Goal: Transaction & Acquisition: Purchase product/service

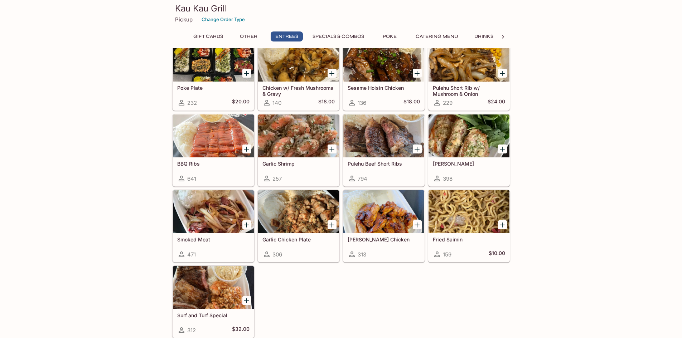
scroll to position [358, 0]
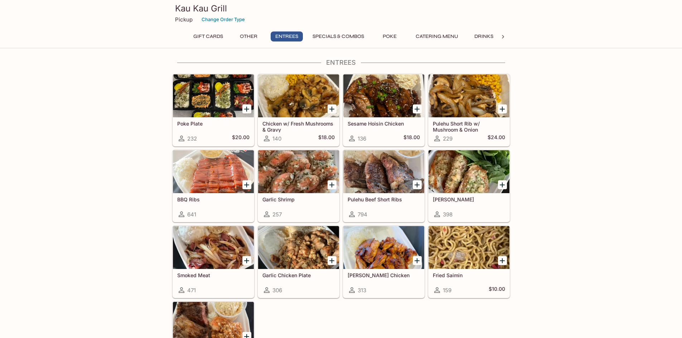
click at [457, 166] on div at bounding box center [469, 171] width 81 height 43
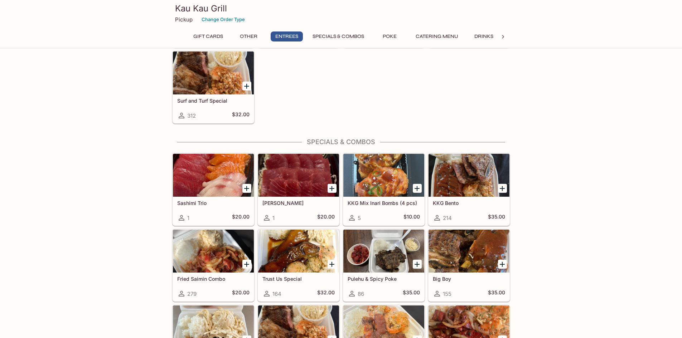
scroll to position [680, 0]
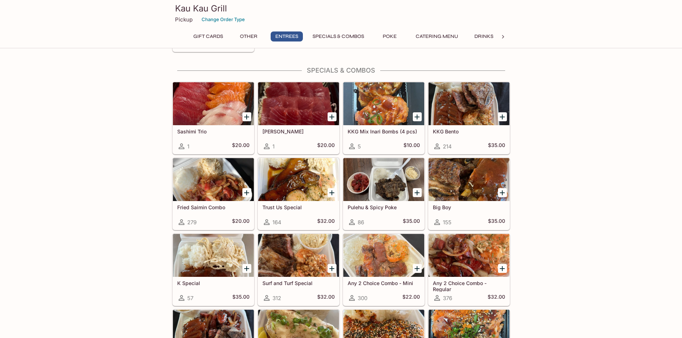
click at [457, 264] on div at bounding box center [469, 255] width 81 height 43
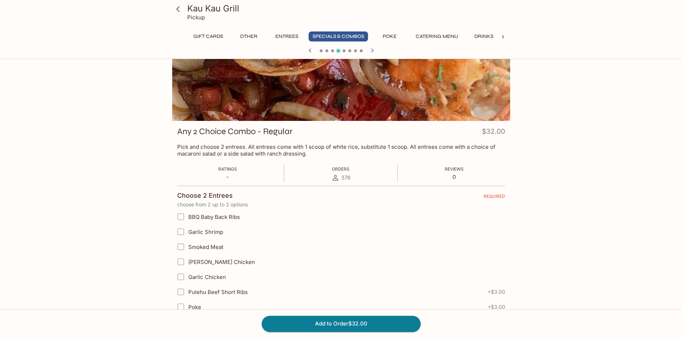
scroll to position [72, 0]
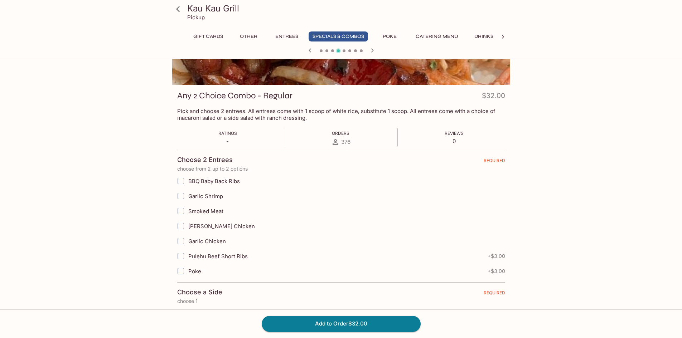
click at [189, 270] on span "Poke" at bounding box center [194, 271] width 13 height 7
click at [188, 270] on input "Poke" at bounding box center [181, 271] width 14 height 14
click at [181, 271] on input "Poke" at bounding box center [181, 271] width 14 height 14
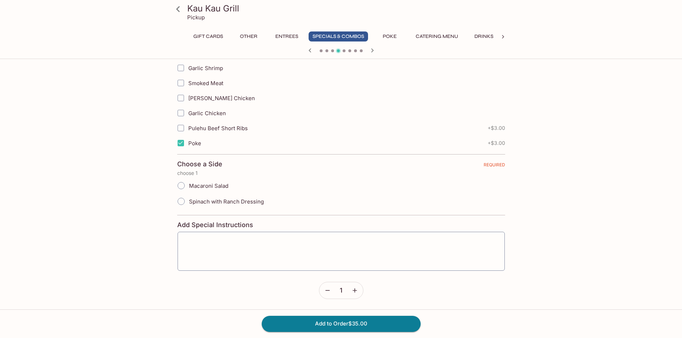
click at [179, 142] on input "Poke" at bounding box center [181, 143] width 14 height 14
checkbox input "false"
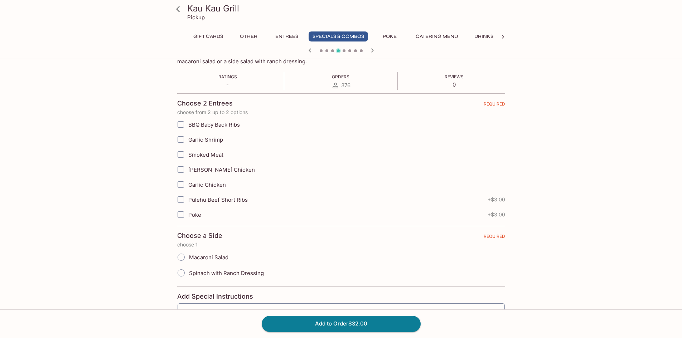
scroll to position [92, 0]
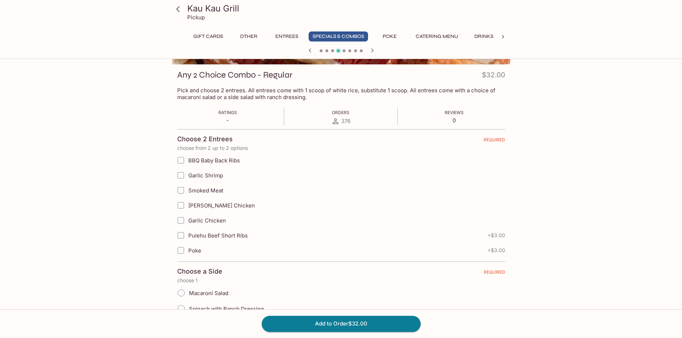
click at [391, 37] on button "Poke" at bounding box center [390, 37] width 32 height 10
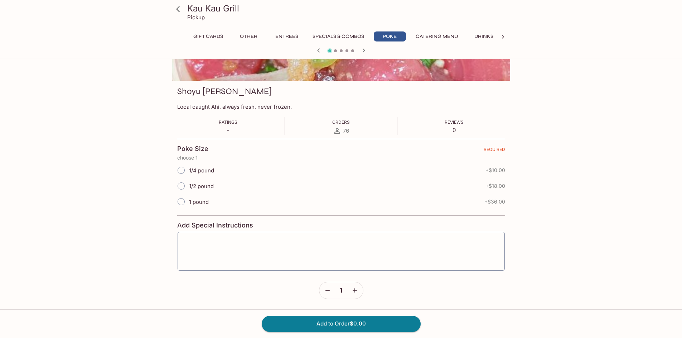
scroll to position [0, 0]
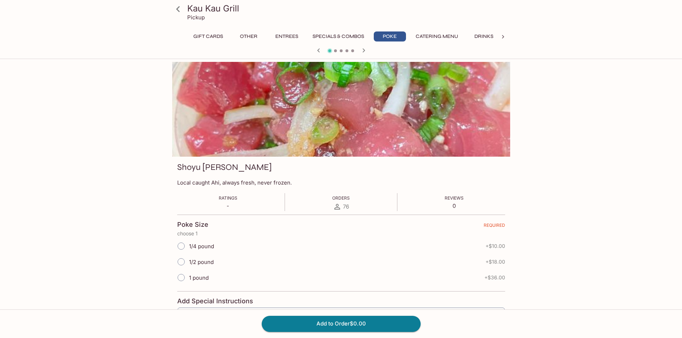
click at [362, 52] on icon "button" at bounding box center [363, 50] width 9 height 9
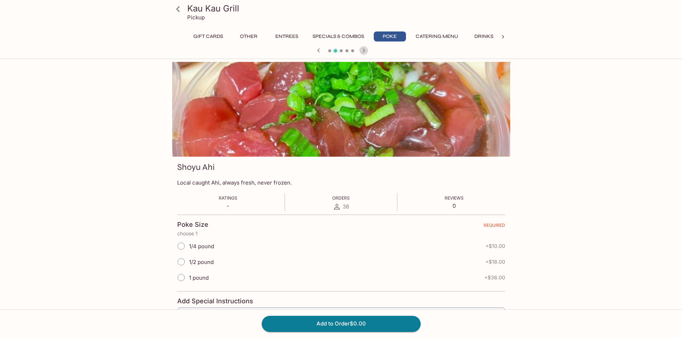
click at [366, 51] on icon "button" at bounding box center [363, 50] width 9 height 9
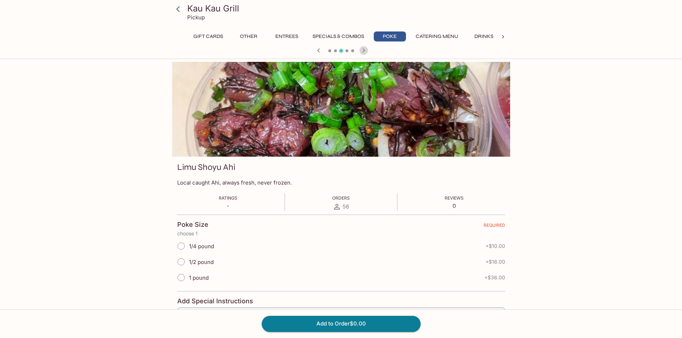
click at [366, 51] on icon "button" at bounding box center [363, 50] width 9 height 9
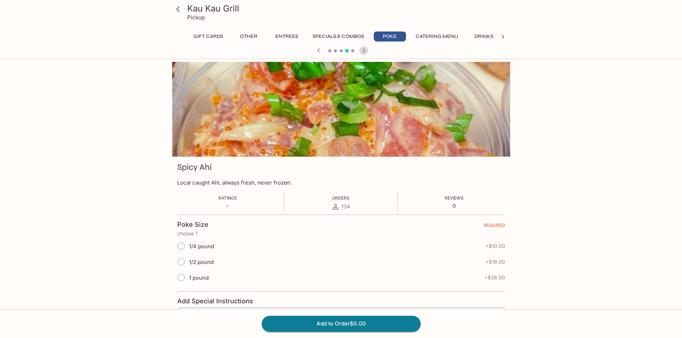
click at [366, 51] on icon "button" at bounding box center [363, 50] width 9 height 9
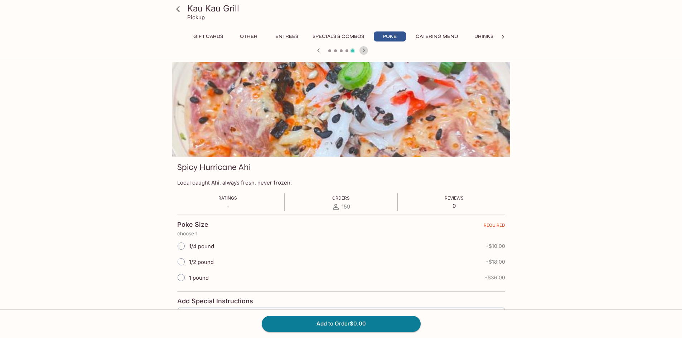
click at [366, 51] on icon "button" at bounding box center [363, 50] width 9 height 9
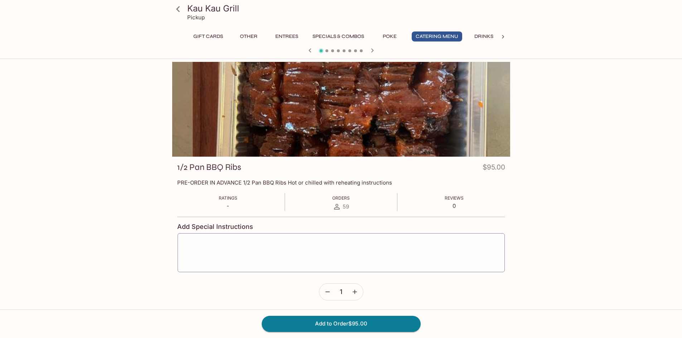
click at [366, 51] on div at bounding box center [341, 51] width 344 height 11
click at [338, 34] on button "Specials & Combos" at bounding box center [338, 37] width 59 height 10
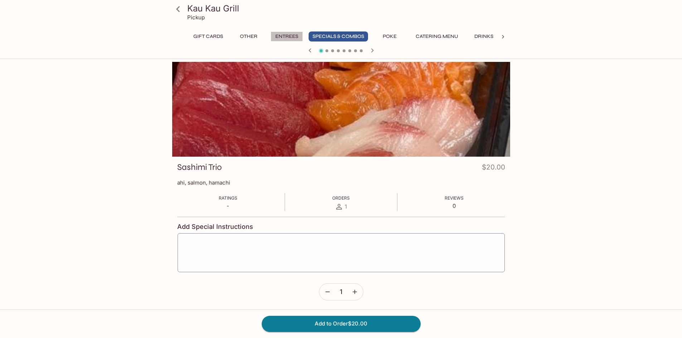
click at [295, 37] on button "Entrees" at bounding box center [287, 37] width 32 height 10
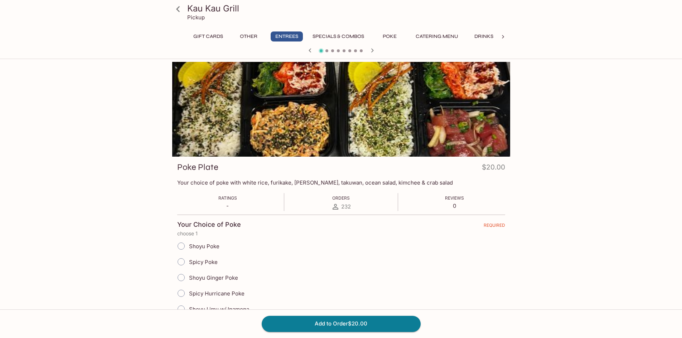
click at [330, 36] on button "Specials & Combos" at bounding box center [338, 37] width 59 height 10
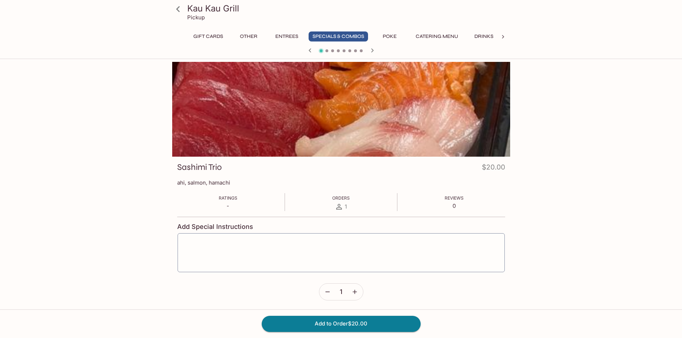
click at [278, 38] on button "Entrees" at bounding box center [287, 37] width 32 height 10
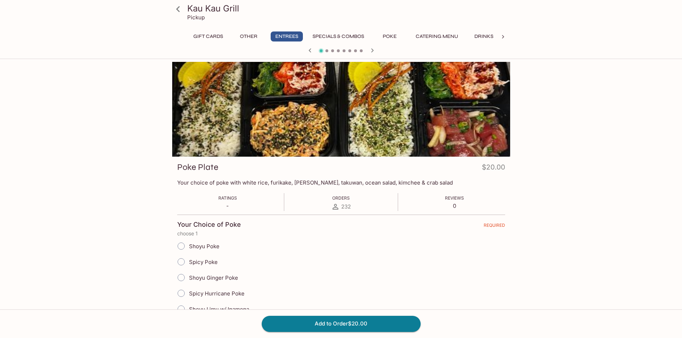
click at [242, 36] on button "Other" at bounding box center [249, 37] width 32 height 10
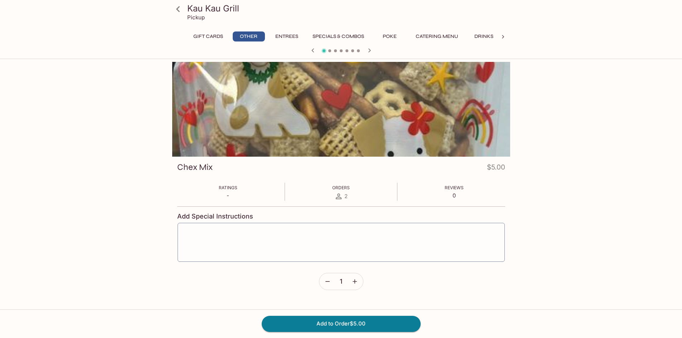
click at [203, 35] on button "Gift Cards" at bounding box center [208, 37] width 38 height 10
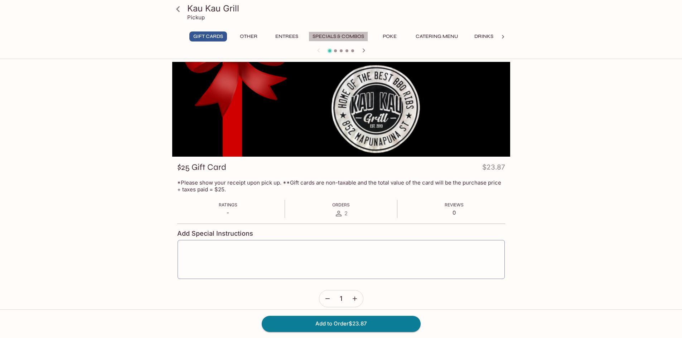
click at [346, 39] on button "Specials & Combos" at bounding box center [338, 37] width 59 height 10
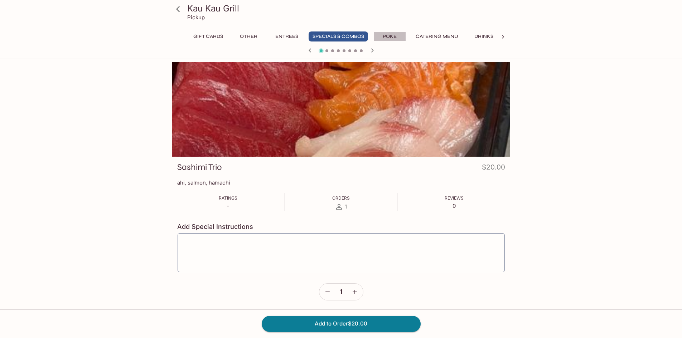
click at [386, 37] on button "Poke" at bounding box center [390, 37] width 32 height 10
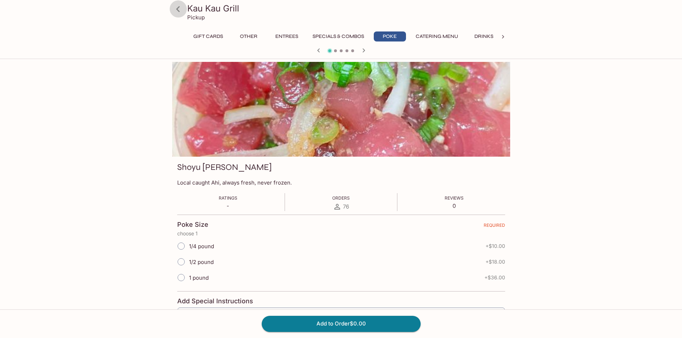
click at [175, 6] on icon at bounding box center [178, 9] width 13 height 13
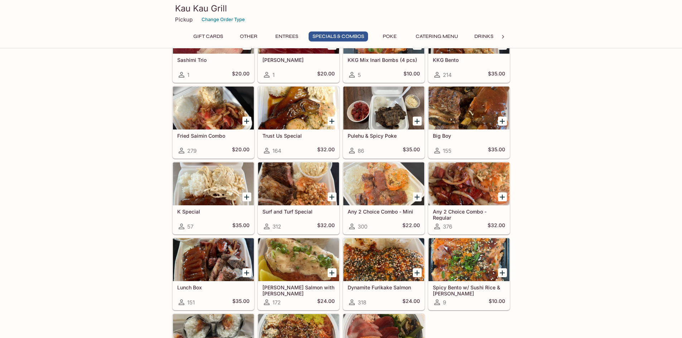
scroll to position [788, 0]
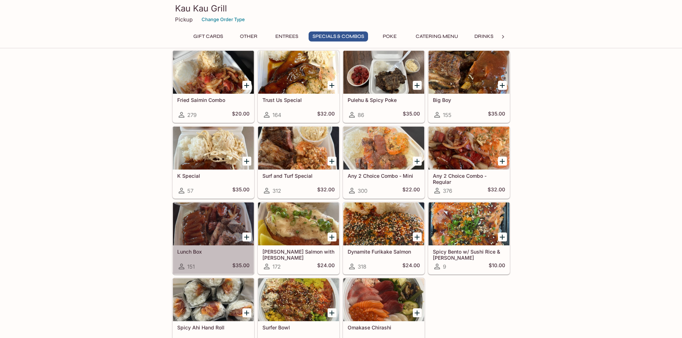
click at [202, 225] on div at bounding box center [213, 224] width 81 height 43
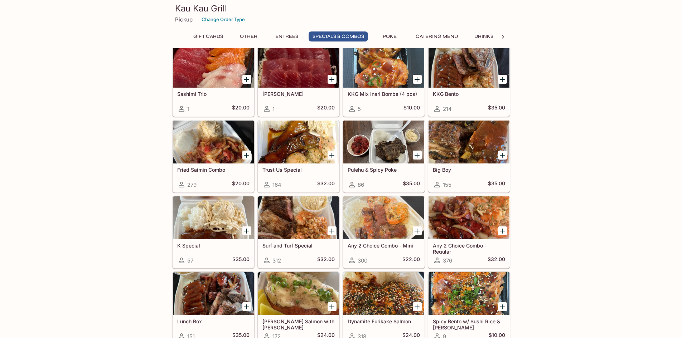
scroll to position [754, 0]
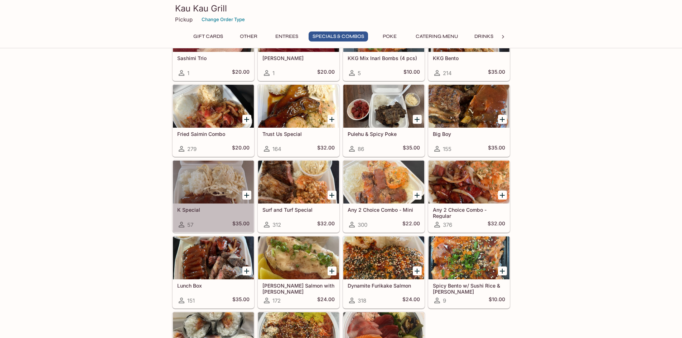
click at [209, 188] on div at bounding box center [213, 182] width 81 height 43
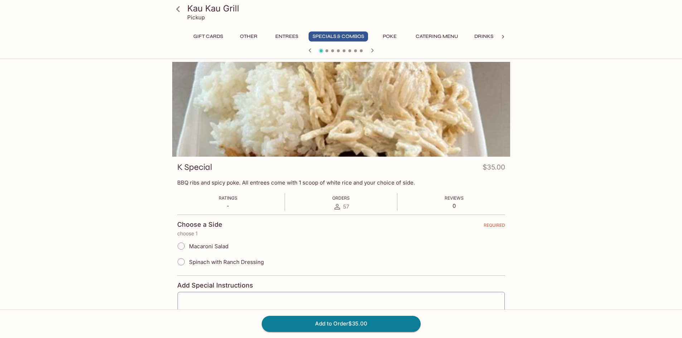
click at [584, 121] on div "Kau Kau Grill Pickup Gift Cards Other Entrees Specials & Combos Poke Catering M…" at bounding box center [341, 231] width 682 height 338
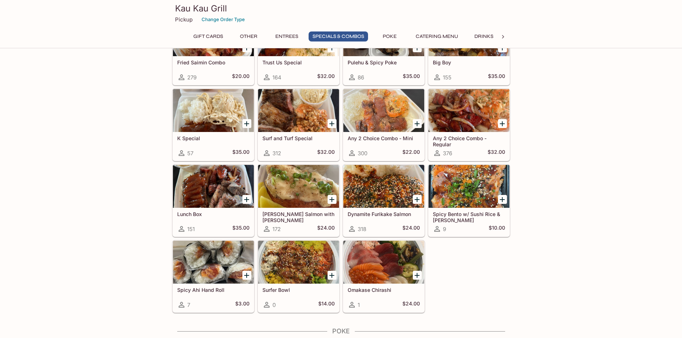
scroll to position [790, 0]
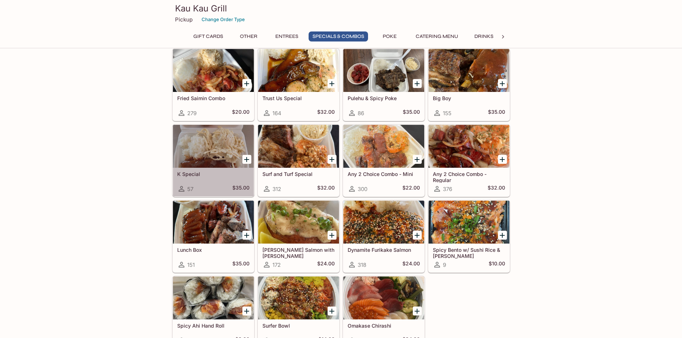
click at [189, 171] on h5 "K Special" at bounding box center [213, 174] width 72 height 6
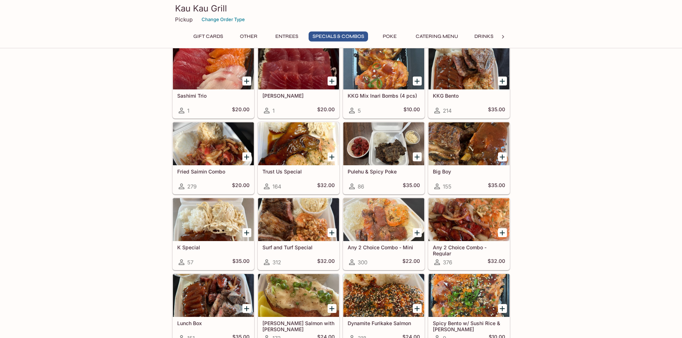
scroll to position [752, 0]
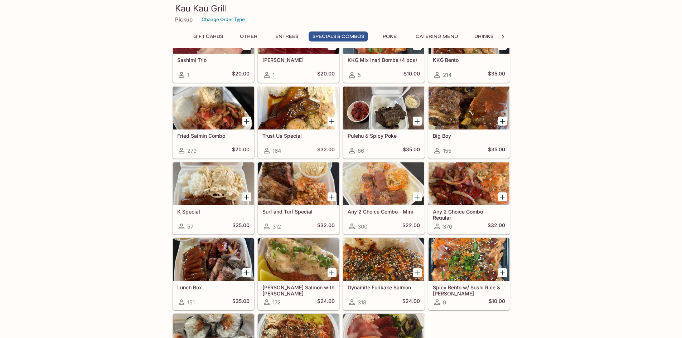
click at [573, 185] on div "Gift Cards $25 Gift Card 2 $23.87 $30 Gift Card 0 $28.65 $40 Gift Card 0 $38.20…" at bounding box center [341, 152] width 682 height 1689
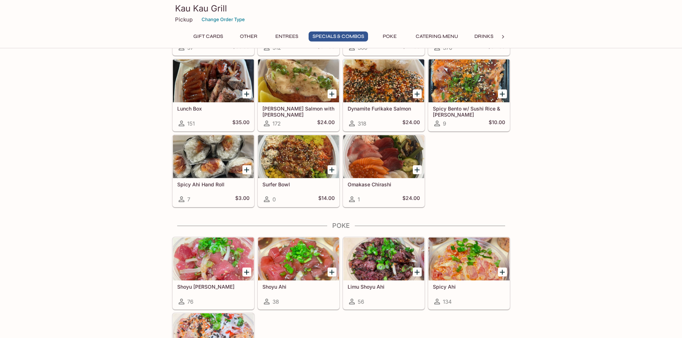
scroll to position [788, 0]
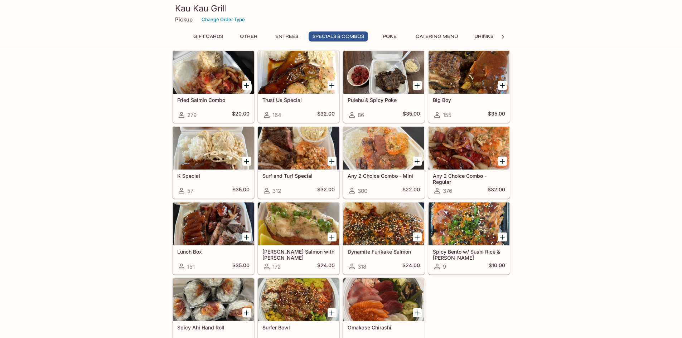
click at [451, 177] on h5 "Any 2 Choice Combo - Regular" at bounding box center [469, 179] width 72 height 12
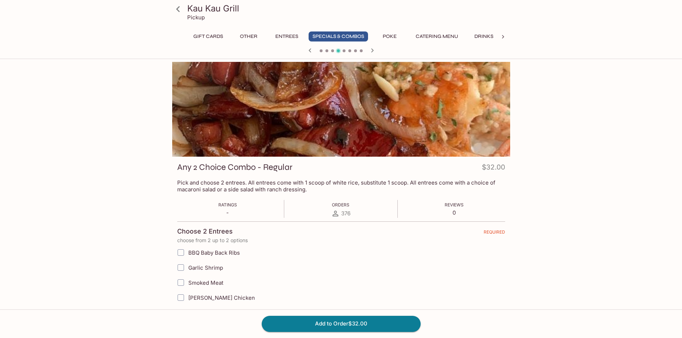
scroll to position [107, 0]
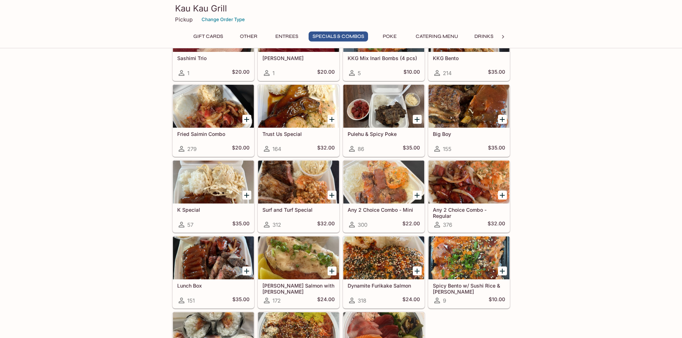
scroll to position [790, 0]
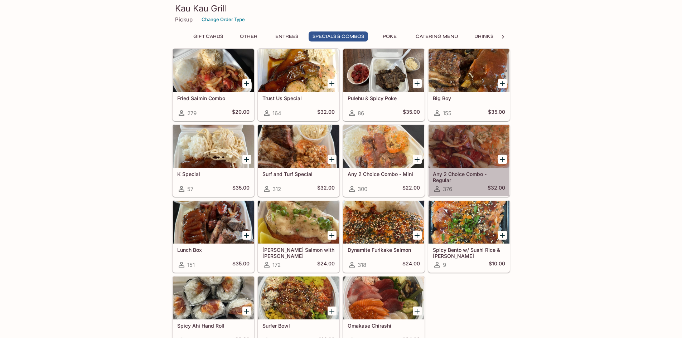
click at [479, 160] on div at bounding box center [469, 146] width 81 height 43
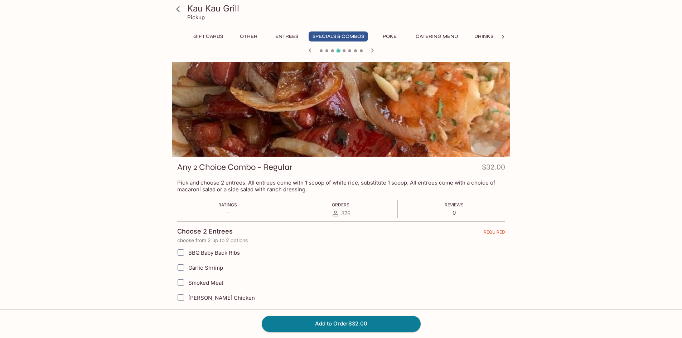
scroll to position [107, 0]
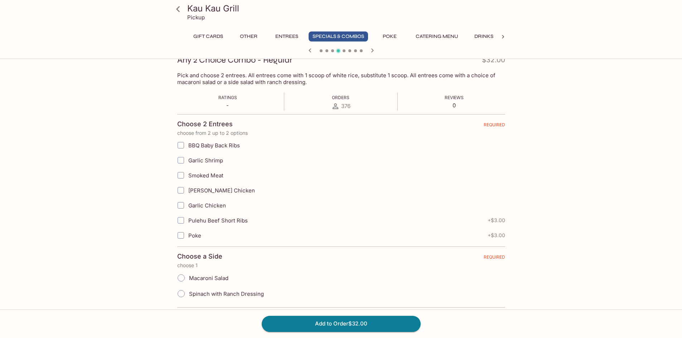
click at [636, 184] on div "Kau Kau Grill Pickup Gift Cards Other Entrees Specials & Combos Poke Catering M…" at bounding box center [341, 124] width 682 height 338
click at [184, 237] on input "Poke" at bounding box center [181, 235] width 14 height 14
click at [181, 235] on input "Poke" at bounding box center [181, 235] width 14 height 14
checkbox input "false"
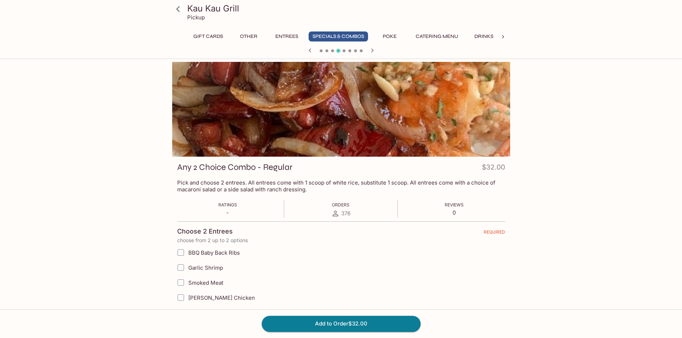
click at [493, 150] on div at bounding box center [341, 109] width 338 height 95
click at [569, 149] on div "Kau Kau Grill Pickup Gift Cards Other Entrees Specials & Combos Poke Catering M…" at bounding box center [341, 300] width 458 height 476
click at [329, 35] on button "Specials & Combos" at bounding box center [338, 37] width 59 height 10
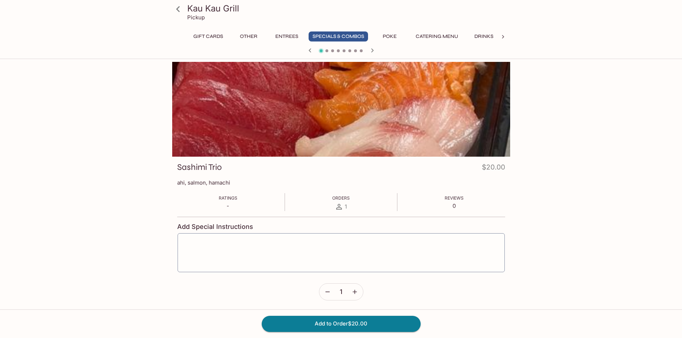
click at [291, 33] on button "Entrees" at bounding box center [287, 37] width 32 height 10
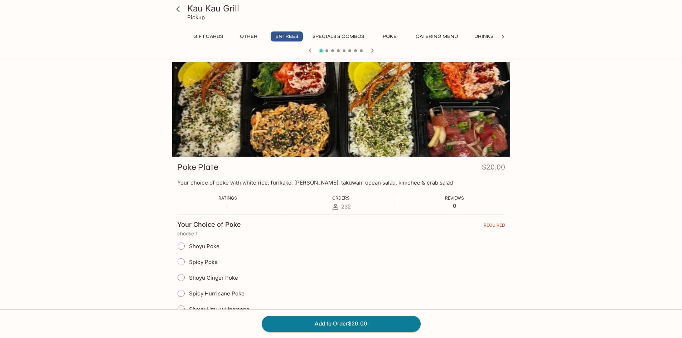
click at [184, 11] on icon at bounding box center [178, 9] width 13 height 13
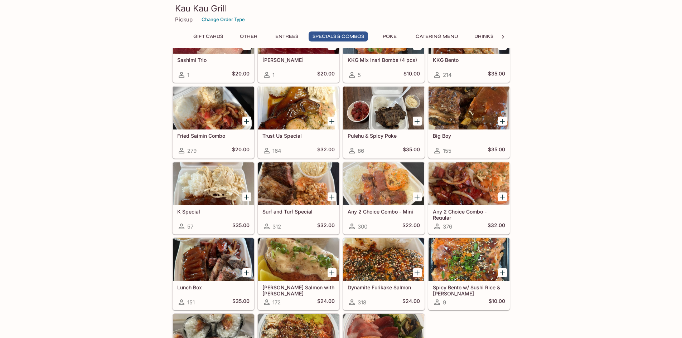
scroll to position [680, 0]
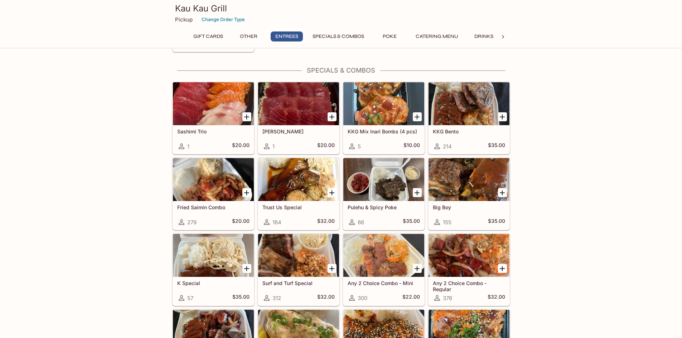
click at [303, 260] on div at bounding box center [298, 255] width 81 height 43
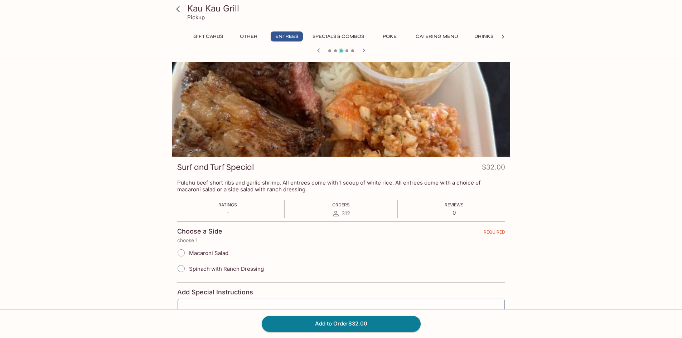
drag, startPoint x: 668, startPoint y: 127, endPoint x: 663, endPoint y: 132, distance: 7.1
click at [669, 133] on div "Kau Kau Grill Pickup Gift Cards Other Entrees Specials & Combos Poke Catering M…" at bounding box center [341, 231] width 682 height 338
